Goal: Information Seeking & Learning: Learn about a topic

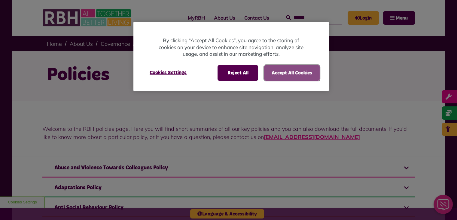
click at [285, 76] on button "Accept All Cookies" at bounding box center [292, 73] width 56 height 16
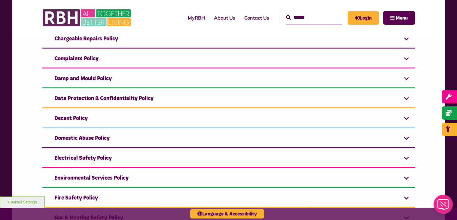
scroll to position [211, 0]
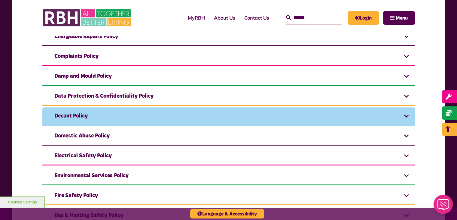
click at [406, 110] on link "Decant Policy" at bounding box center [228, 116] width 373 height 18
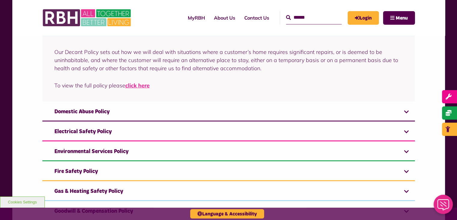
scroll to position [301, 0]
click at [138, 86] on link "click here" at bounding box center [137, 84] width 24 height 7
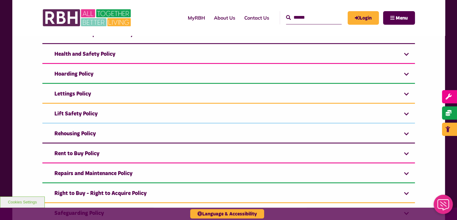
scroll to position [481, 0]
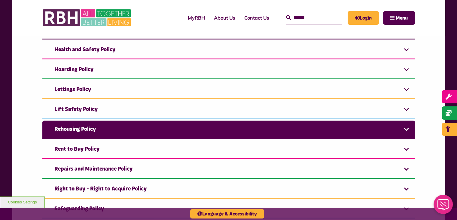
click at [402, 127] on link "Rehousing Policy" at bounding box center [228, 129] width 373 height 18
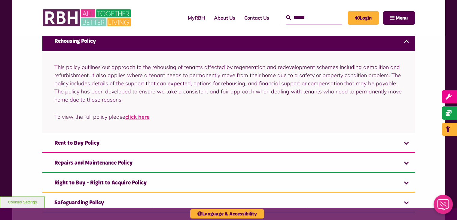
scroll to position [503, 0]
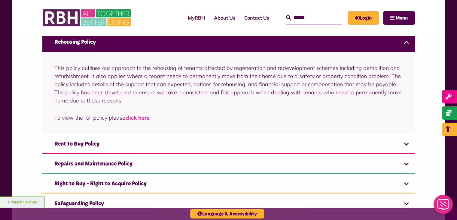
click at [137, 114] on link "click here" at bounding box center [137, 117] width 24 height 7
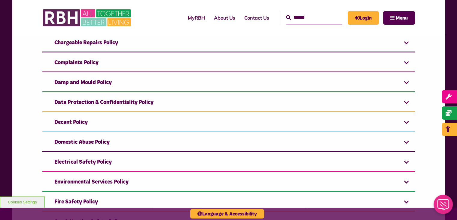
scroll to position [232, 0]
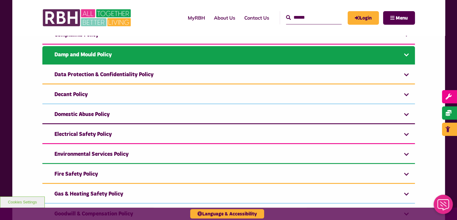
click at [404, 54] on link "Damp and Mould Policy" at bounding box center [228, 55] width 373 height 18
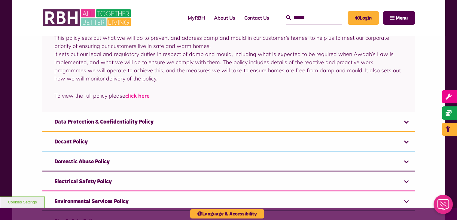
scroll to position [277, 0]
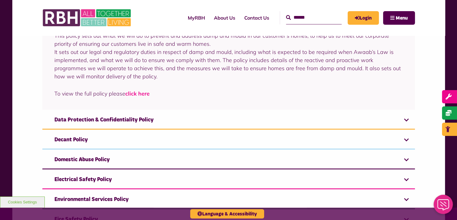
click at [139, 94] on link "click here" at bounding box center [137, 93] width 24 height 7
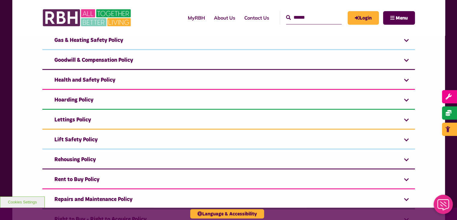
scroll to position [487, 0]
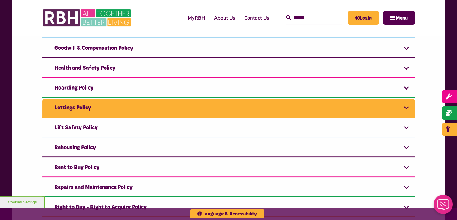
click at [407, 104] on link "Lettings Policy" at bounding box center [228, 108] width 373 height 18
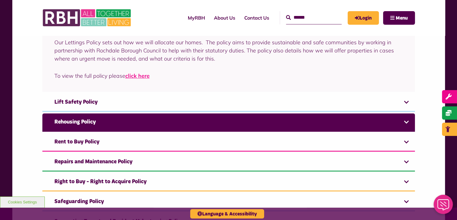
scroll to position [493, 0]
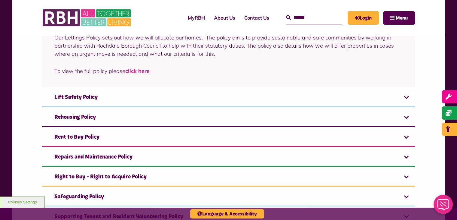
click at [137, 67] on link "click here" at bounding box center [137, 70] width 24 height 7
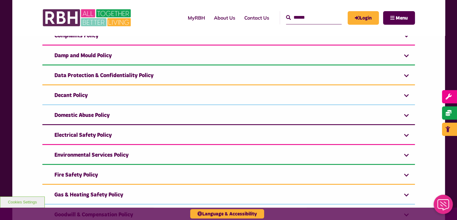
scroll to position [223, 0]
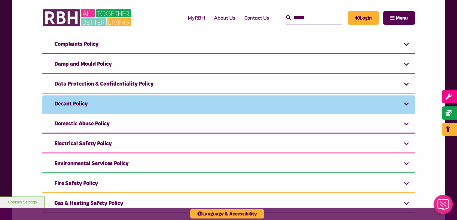
click at [91, 100] on link "Decant Policy" at bounding box center [228, 104] width 373 height 18
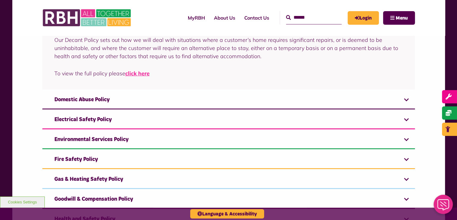
scroll to position [316, 0]
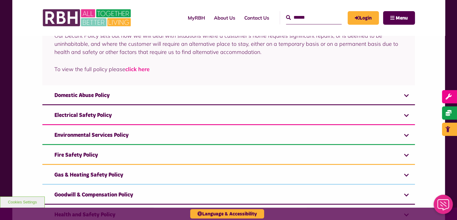
click at [137, 67] on link "click here" at bounding box center [137, 69] width 24 height 7
